Goal: Information Seeking & Learning: Find specific fact

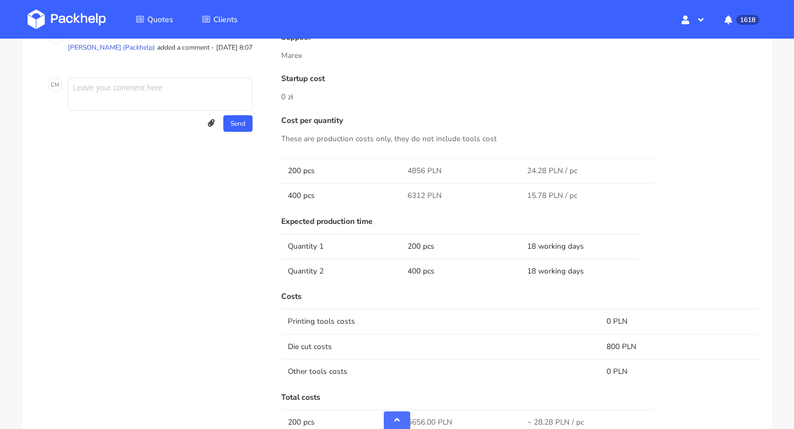
scroll to position [827, 0]
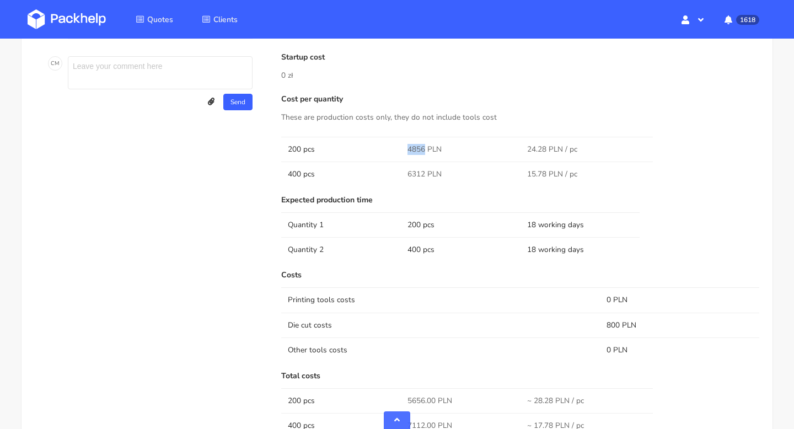
drag, startPoint x: 423, startPoint y: 148, endPoint x: 397, endPoint y: 148, distance: 25.9
click at [397, 148] on tr "200 pcs 4856 PLN 24.28 PLN / pc" at bounding box center [520, 149] width 478 height 25
copy tr "4856"
drag, startPoint x: 424, startPoint y: 177, endPoint x: 408, endPoint y: 177, distance: 16.5
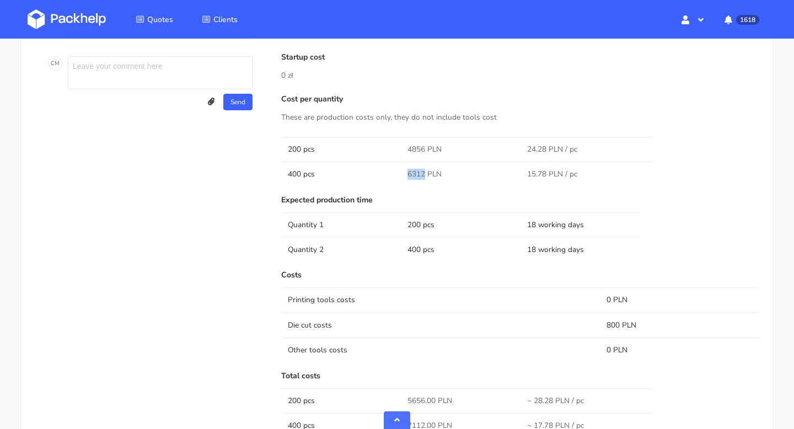
click at [408, 177] on span "6312 PLN" at bounding box center [425, 174] width 34 height 11
copy span "6312"
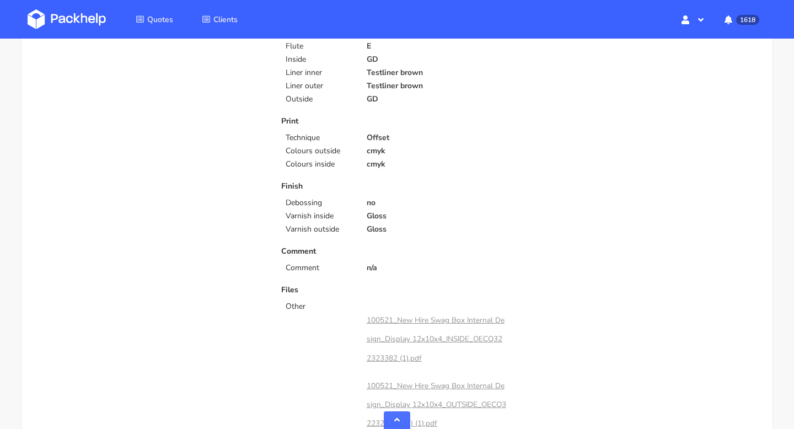
scroll to position [694, 0]
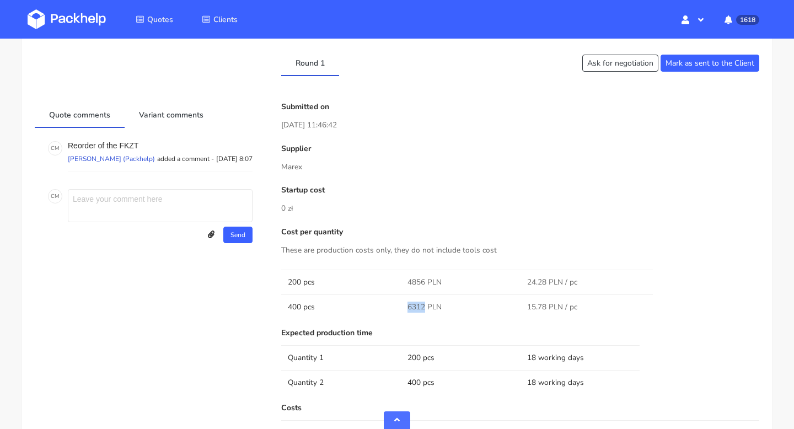
copy span "6312"
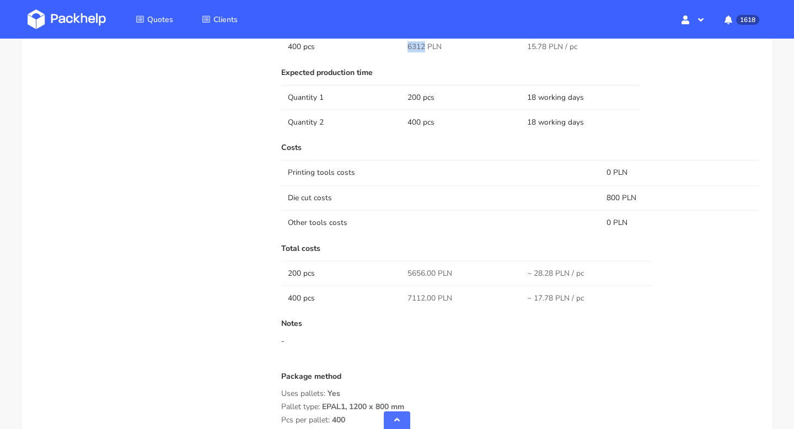
scroll to position [881, 0]
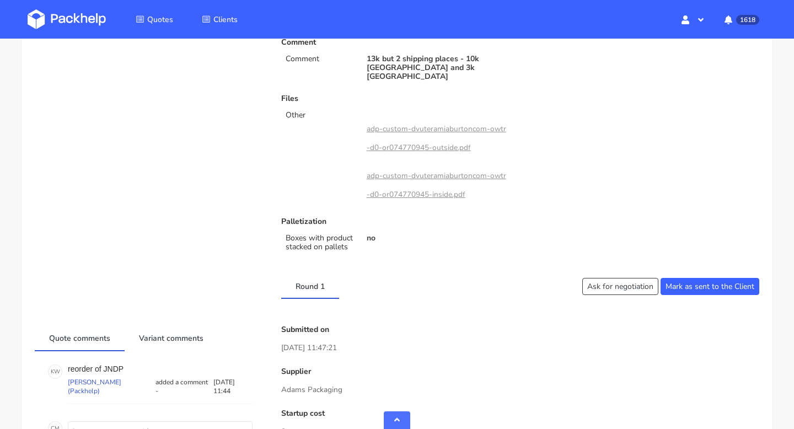
scroll to position [406, 0]
drag, startPoint x: 134, startPoint y: 361, endPoint x: 104, endPoint y: 362, distance: 29.8
click at [104, 365] on p "reorder of JNDP" at bounding box center [160, 369] width 185 height 9
copy p "JNDP"
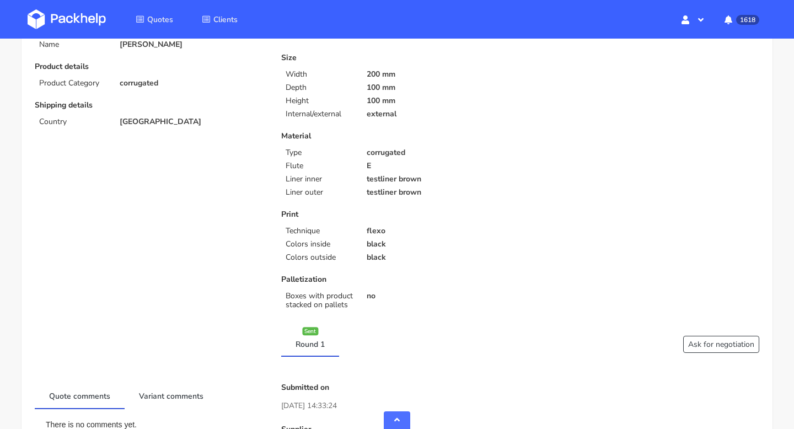
scroll to position [468, 0]
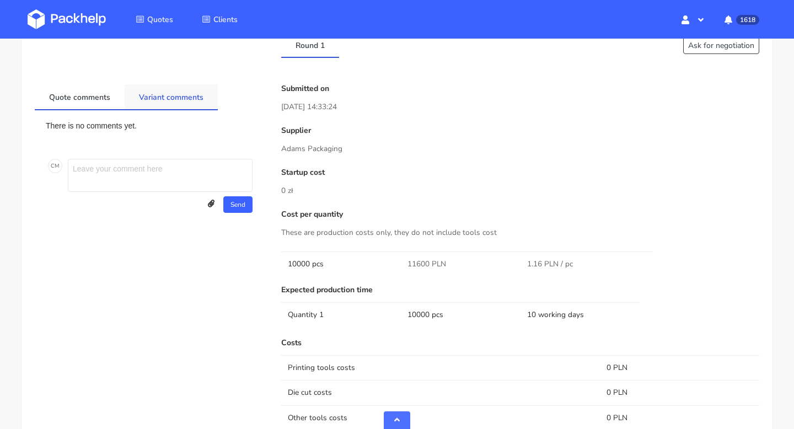
click at [158, 98] on link "Variant comments" at bounding box center [171, 96] width 93 height 24
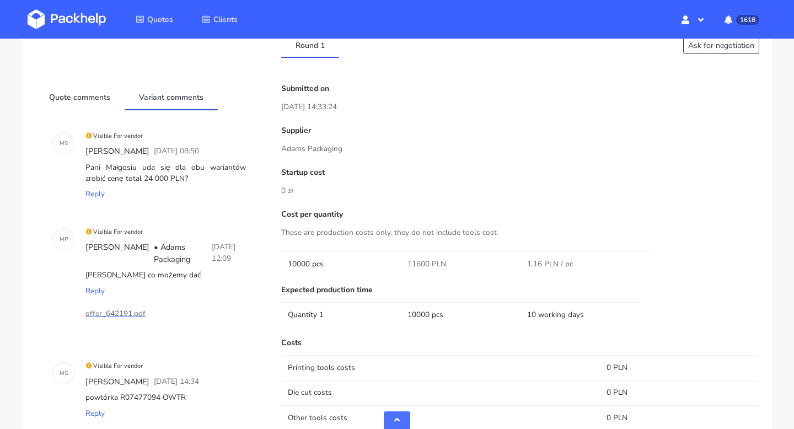
drag, startPoint x: 185, startPoint y: 395, endPoint x: 160, endPoint y: 396, distance: 25.4
click at [159, 396] on div "powtórka R07477094 OWTR" at bounding box center [165, 397] width 165 height 15
copy div "OWTR"
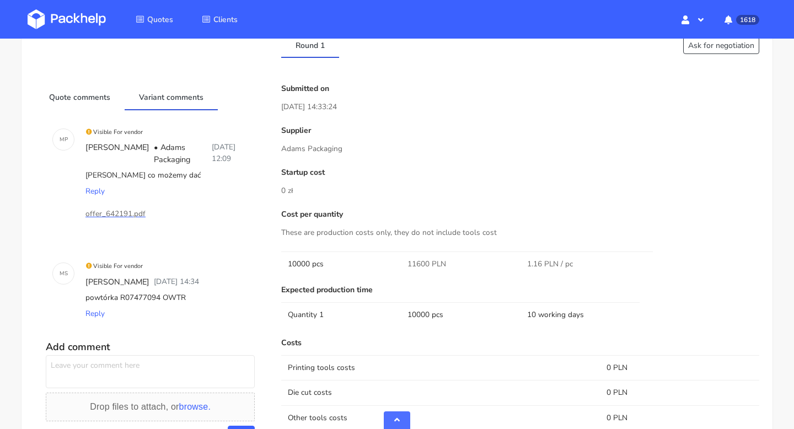
scroll to position [0, 0]
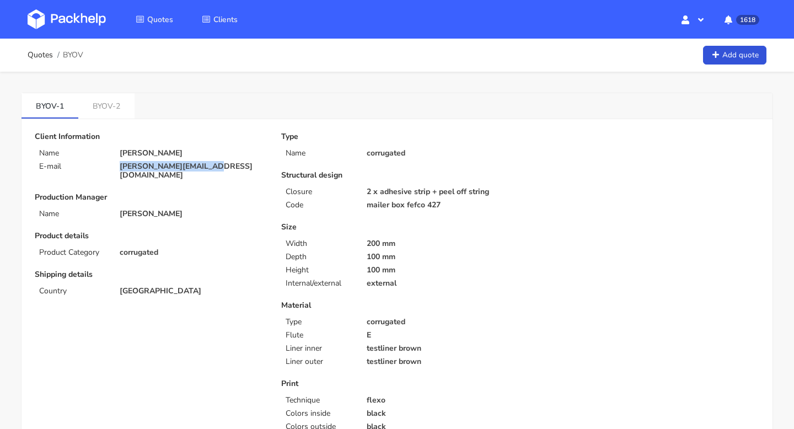
drag, startPoint x: 218, startPoint y: 165, endPoint x: 121, endPoint y: 165, distance: 97.1
click at [121, 165] on p "[PERSON_NAME][EMAIL_ADDRESS][DOMAIN_NAME]" at bounding box center [193, 171] width 146 height 18
copy p "[PERSON_NAME][EMAIL_ADDRESS][DOMAIN_NAME]"
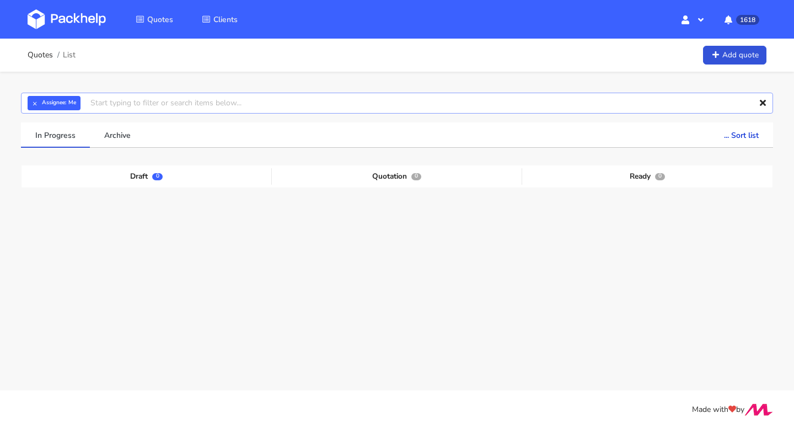
click at [114, 100] on input "text" at bounding box center [397, 103] width 752 height 21
paste input "CBCC"
type input "CBCC"
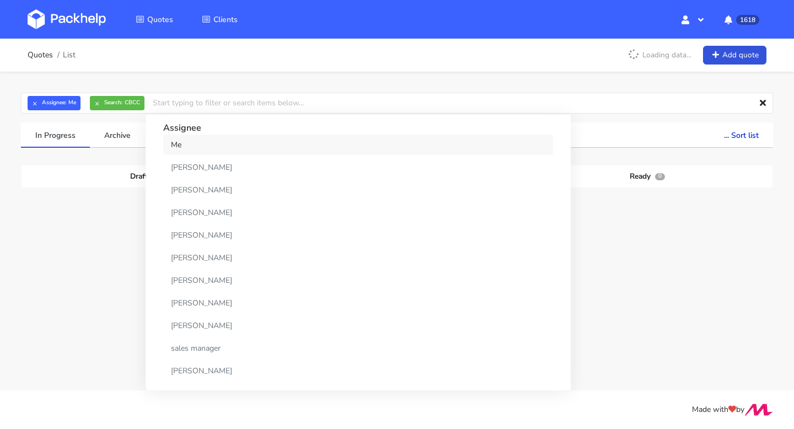
click at [163, 141] on link "Me" at bounding box center [358, 145] width 390 height 20
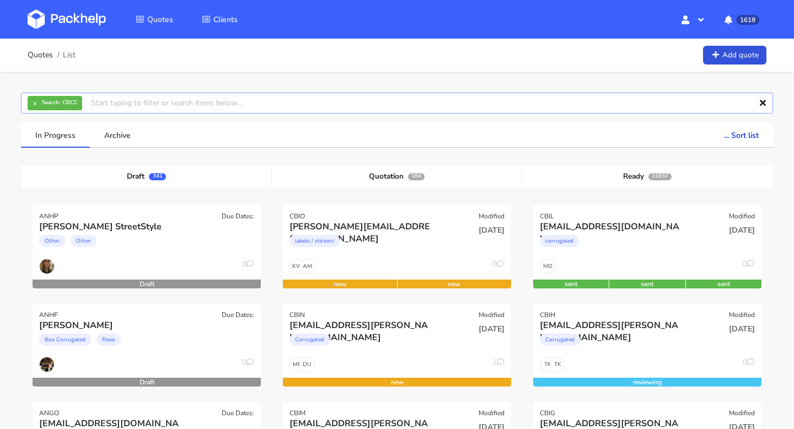
click at [180, 103] on input "text" at bounding box center [397, 103] width 752 height 21
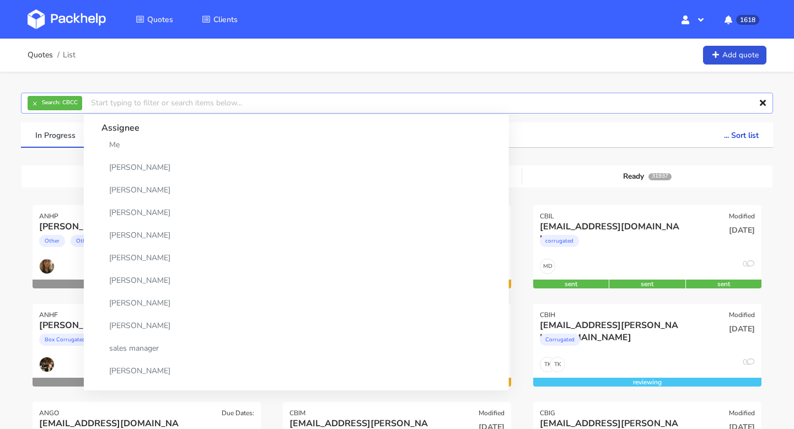
paste input "CBCC"
type input "CBCC"
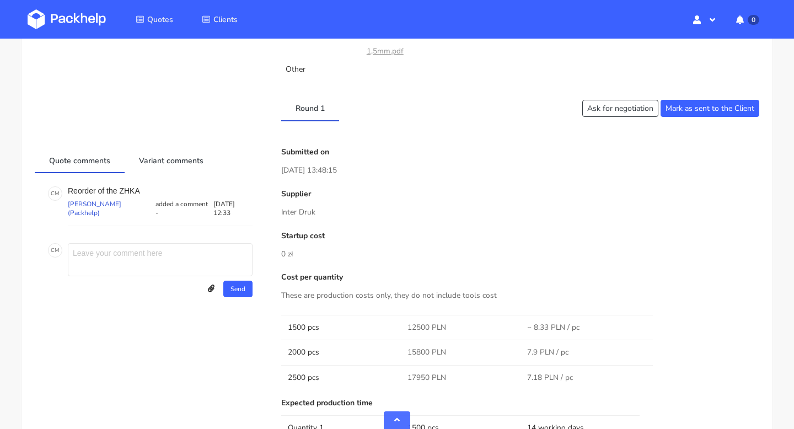
scroll to position [804, 0]
